Goal: Task Accomplishment & Management: Use online tool/utility

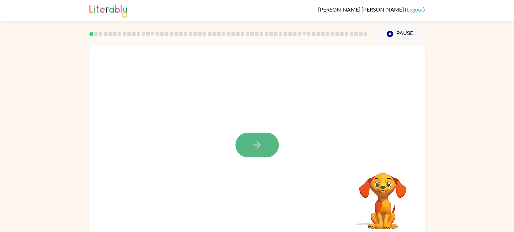
click at [266, 148] on button "button" at bounding box center [257, 145] width 43 height 25
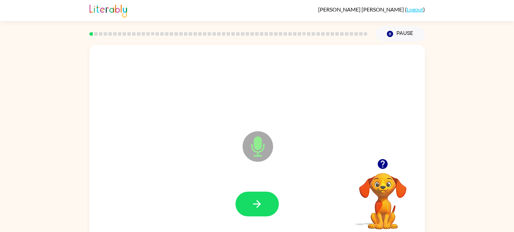
click at [260, 190] on div at bounding box center [257, 204] width 322 height 56
click at [266, 202] on button "button" at bounding box center [257, 204] width 43 height 25
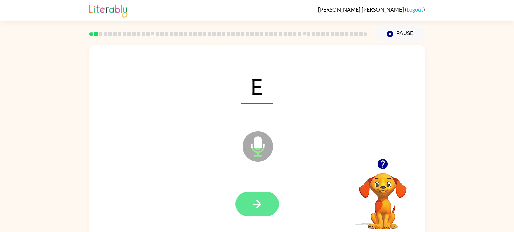
click at [257, 209] on icon "button" at bounding box center [257, 204] width 12 height 12
click at [257, 209] on div at bounding box center [257, 204] width 43 height 25
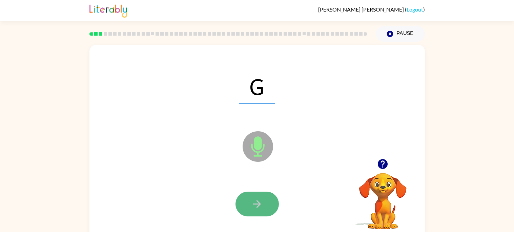
click at [257, 211] on button "button" at bounding box center [257, 204] width 43 height 25
click at [260, 188] on div at bounding box center [257, 204] width 322 height 56
click at [263, 198] on button "button" at bounding box center [257, 204] width 43 height 25
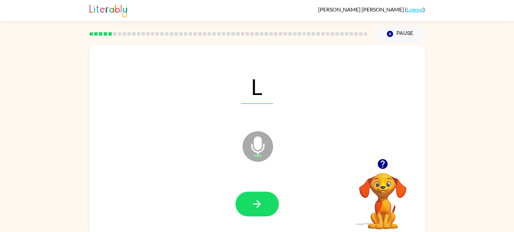
click at [263, 198] on button "button" at bounding box center [257, 204] width 43 height 25
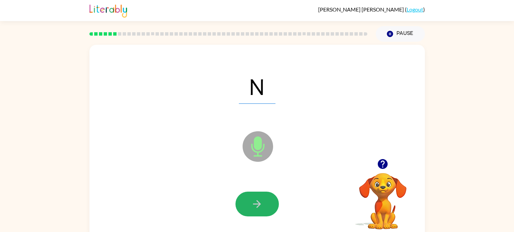
click at [264, 199] on button "button" at bounding box center [257, 204] width 43 height 25
click at [255, 204] on icon "button" at bounding box center [257, 204] width 12 height 12
click at [252, 224] on div at bounding box center [257, 204] width 322 height 56
click at [251, 222] on div at bounding box center [257, 204] width 322 height 56
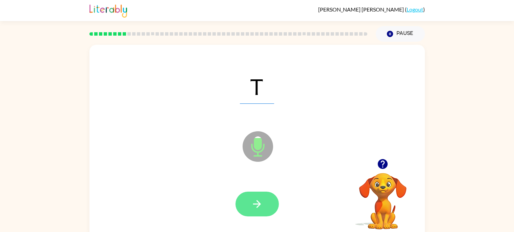
click at [256, 197] on button "button" at bounding box center [257, 204] width 43 height 25
click at [256, 195] on button "button" at bounding box center [257, 204] width 43 height 25
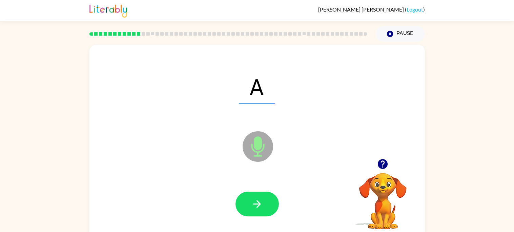
click at [256, 195] on button "button" at bounding box center [257, 204] width 43 height 25
click at [257, 197] on div at bounding box center [257, 204] width 43 height 25
click at [274, 216] on div at bounding box center [257, 204] width 43 height 25
drag, startPoint x: 181, startPoint y: 139, endPoint x: 265, endPoint y: 193, distance: 99.6
click at [265, 193] on div "B Microphone The Microphone is here when it is your turn to talk" at bounding box center [258, 142] width 336 height 194
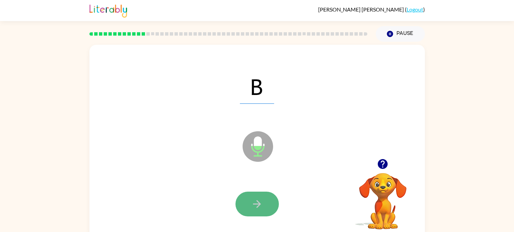
click at [265, 193] on button "button" at bounding box center [257, 204] width 43 height 25
click at [269, 204] on button "button" at bounding box center [257, 204] width 43 height 25
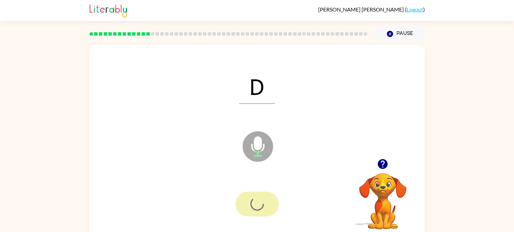
click at [269, 204] on div at bounding box center [257, 204] width 43 height 25
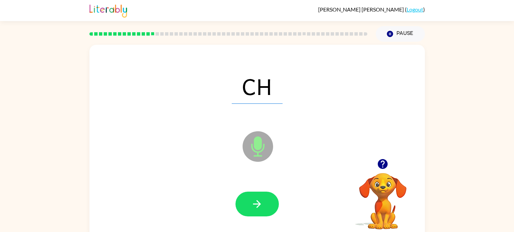
click at [277, 194] on div at bounding box center [257, 204] width 43 height 25
click at [275, 194] on div at bounding box center [257, 204] width 43 height 25
click at [260, 203] on icon "button" at bounding box center [257, 204] width 8 height 8
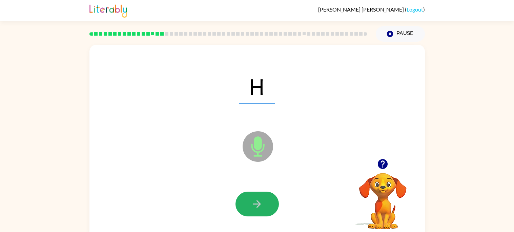
click at [260, 203] on icon "button" at bounding box center [257, 204] width 8 height 8
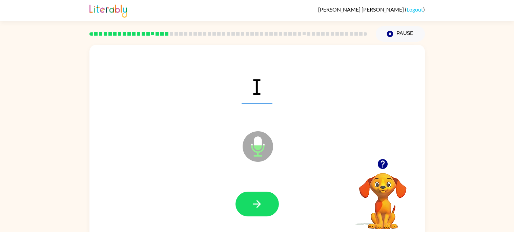
click at [260, 203] on icon "button" at bounding box center [257, 204] width 8 height 8
click at [260, 218] on div at bounding box center [257, 204] width 322 height 56
click at [260, 213] on button "button" at bounding box center [257, 204] width 43 height 25
click at [261, 220] on div at bounding box center [257, 204] width 322 height 56
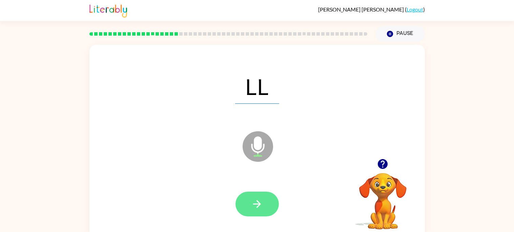
click at [261, 211] on button "button" at bounding box center [257, 204] width 43 height 25
click at [257, 209] on icon "button" at bounding box center [257, 204] width 12 height 12
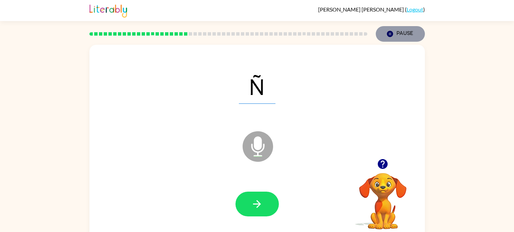
click at [399, 33] on button "Pause Pause" at bounding box center [400, 34] width 49 height 16
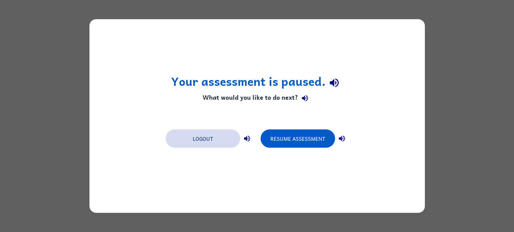
click at [187, 140] on button "Logout" at bounding box center [203, 139] width 75 height 18
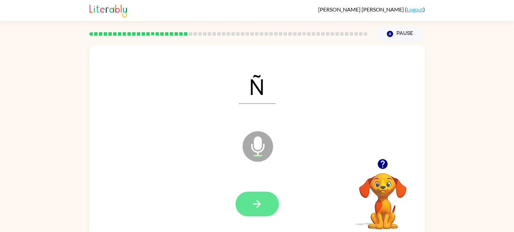
click at [252, 203] on icon "button" at bounding box center [257, 204] width 12 height 12
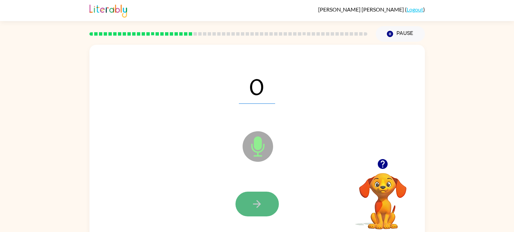
click at [253, 202] on icon "button" at bounding box center [257, 204] width 12 height 12
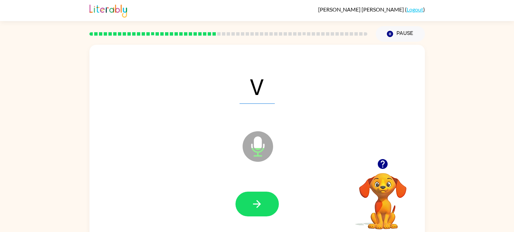
click at [253, 202] on icon "button" at bounding box center [257, 204] width 12 height 12
click at [295, 170] on icon "Microphone The Microphone is here when it is your turn to talk" at bounding box center [292, 155] width 102 height 51
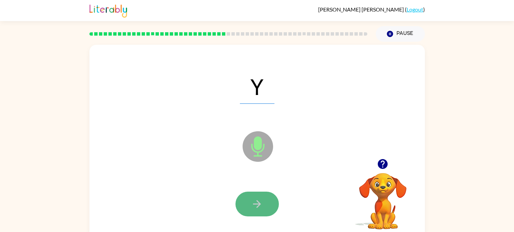
click at [256, 202] on icon "button" at bounding box center [257, 204] width 12 height 12
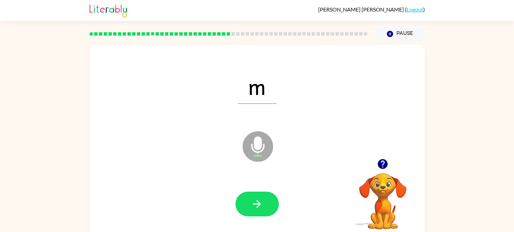
click at [257, 204] on icon "button" at bounding box center [257, 204] width 8 height 8
click at [259, 204] on div at bounding box center [257, 204] width 43 height 25
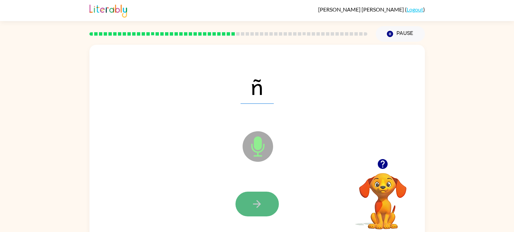
click at [262, 213] on button "button" at bounding box center [257, 204] width 43 height 25
click at [268, 216] on div at bounding box center [257, 204] width 322 height 56
click at [266, 201] on button "button" at bounding box center [257, 204] width 43 height 25
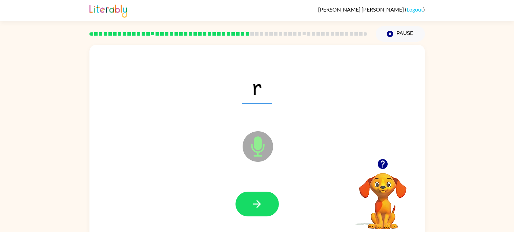
click at [266, 201] on button "button" at bounding box center [257, 204] width 43 height 25
click at [266, 200] on button "button" at bounding box center [257, 204] width 43 height 25
click at [269, 200] on button "button" at bounding box center [257, 204] width 43 height 25
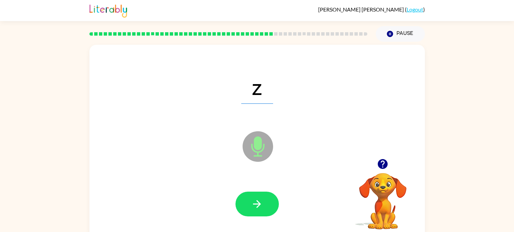
click at [269, 200] on button "button" at bounding box center [257, 204] width 43 height 25
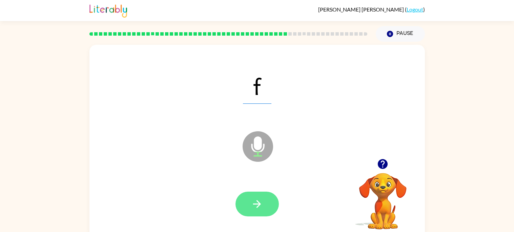
click at [265, 200] on button "button" at bounding box center [257, 204] width 43 height 25
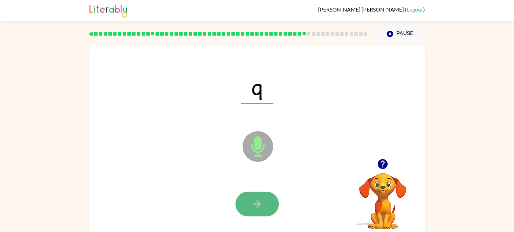
click at [254, 193] on button "button" at bounding box center [257, 204] width 43 height 25
click at [251, 192] on button "button" at bounding box center [257, 204] width 43 height 25
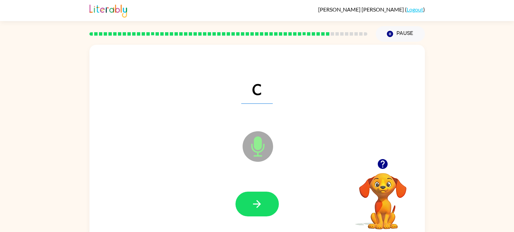
click at [251, 192] on button "button" at bounding box center [257, 204] width 43 height 25
click at [248, 192] on button "button" at bounding box center [257, 204] width 43 height 25
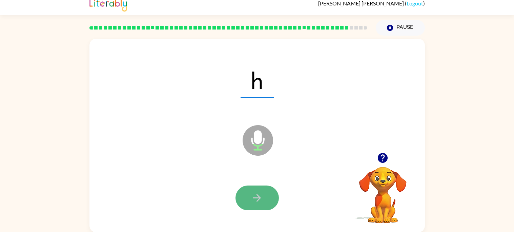
click at [255, 185] on button "button" at bounding box center [257, 197] width 43 height 25
click at [256, 185] on button "button" at bounding box center [257, 197] width 43 height 25
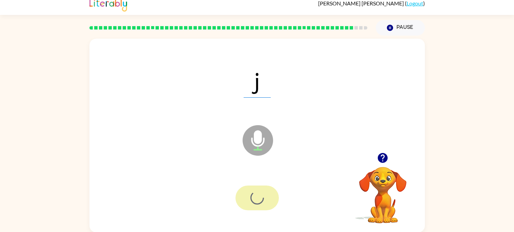
click at [256, 185] on div at bounding box center [257, 197] width 43 height 25
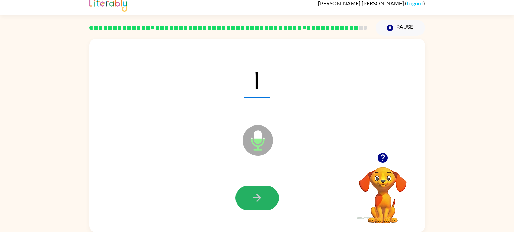
click at [256, 185] on button "button" at bounding box center [257, 197] width 43 height 25
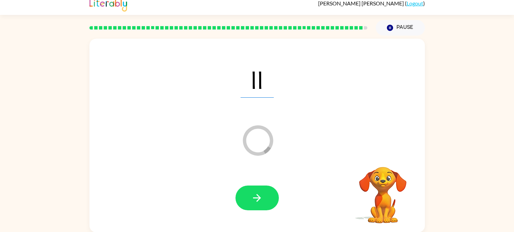
scroll to position [0, 0]
